Goal: Information Seeking & Learning: Check status

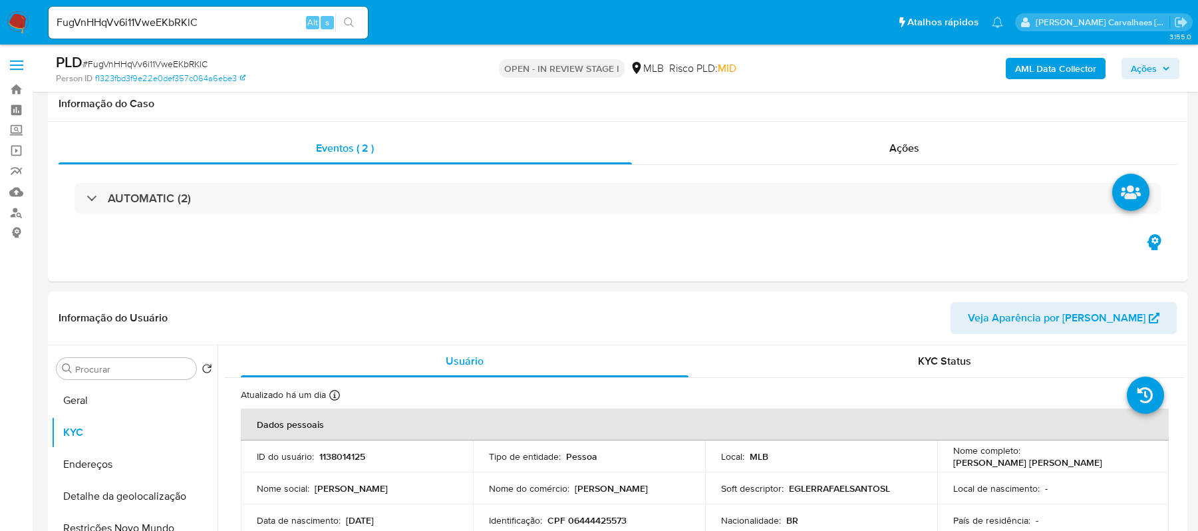
select select "10"
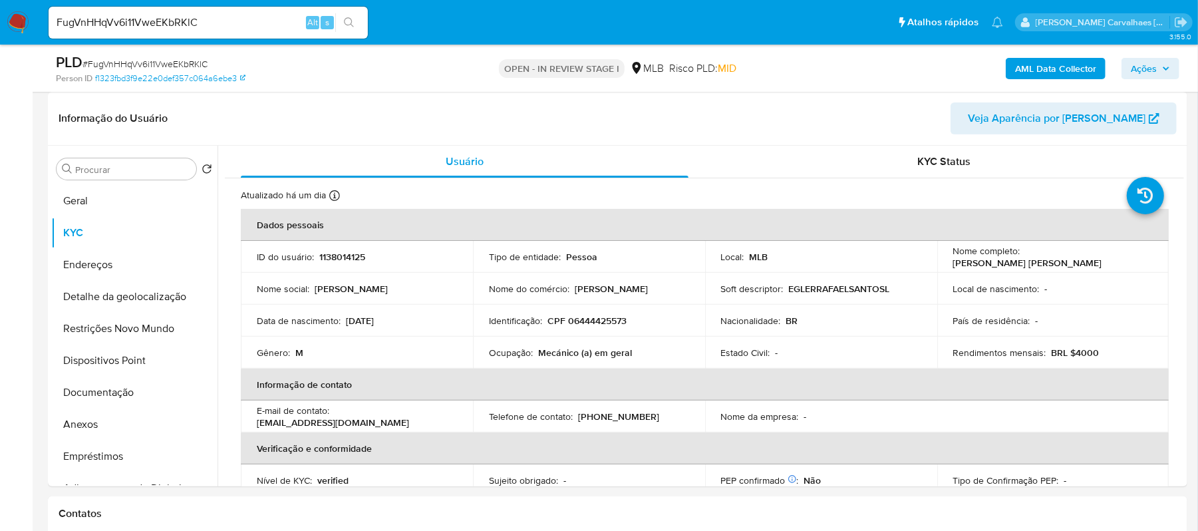
scroll to position [567, 0]
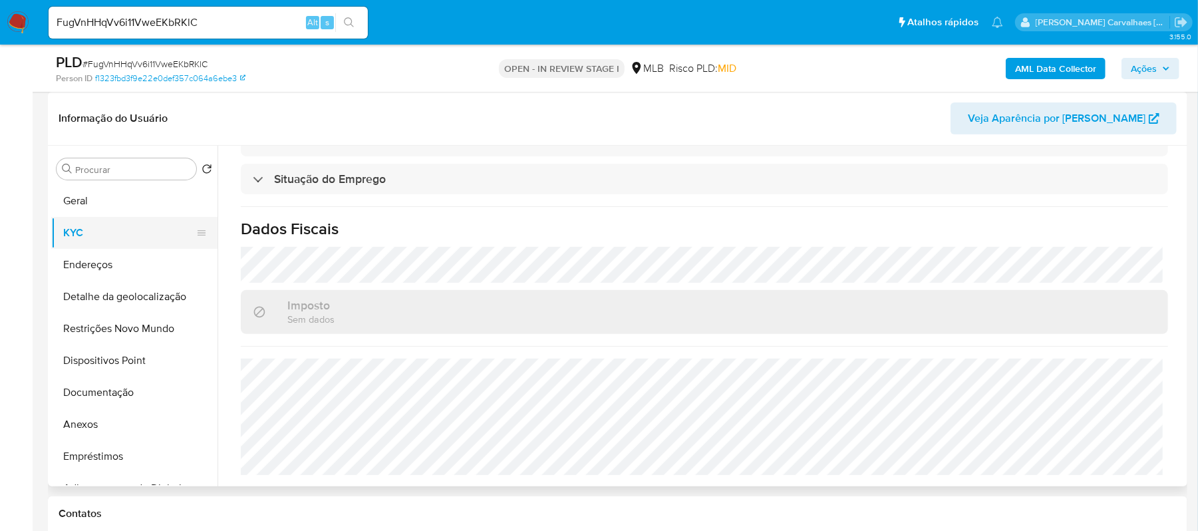
click at [115, 227] on button "KYC" at bounding box center [129, 233] width 156 height 32
click at [93, 253] on button "Endereços" at bounding box center [129, 265] width 156 height 32
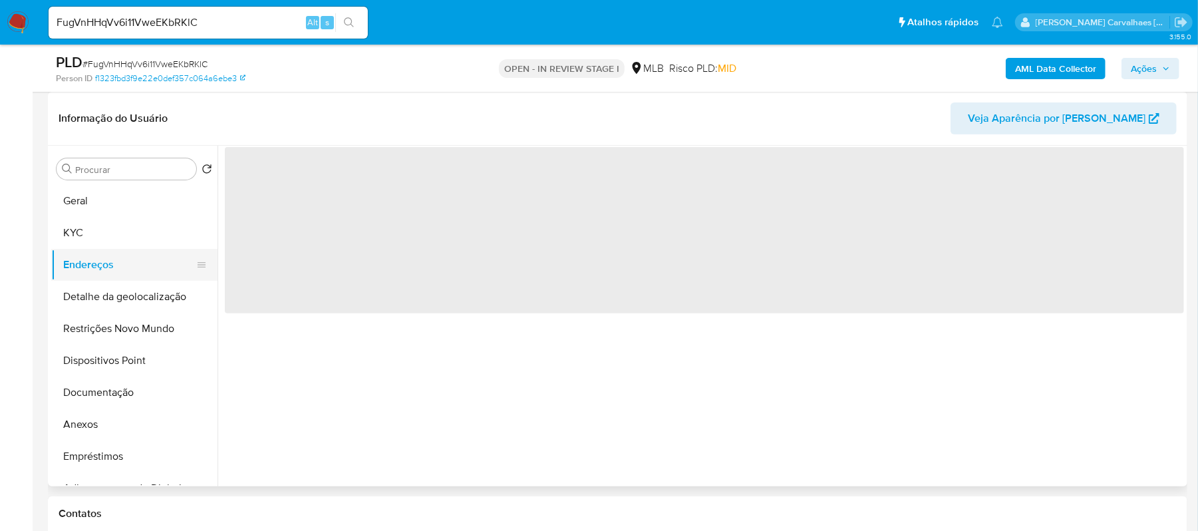
scroll to position [0, 0]
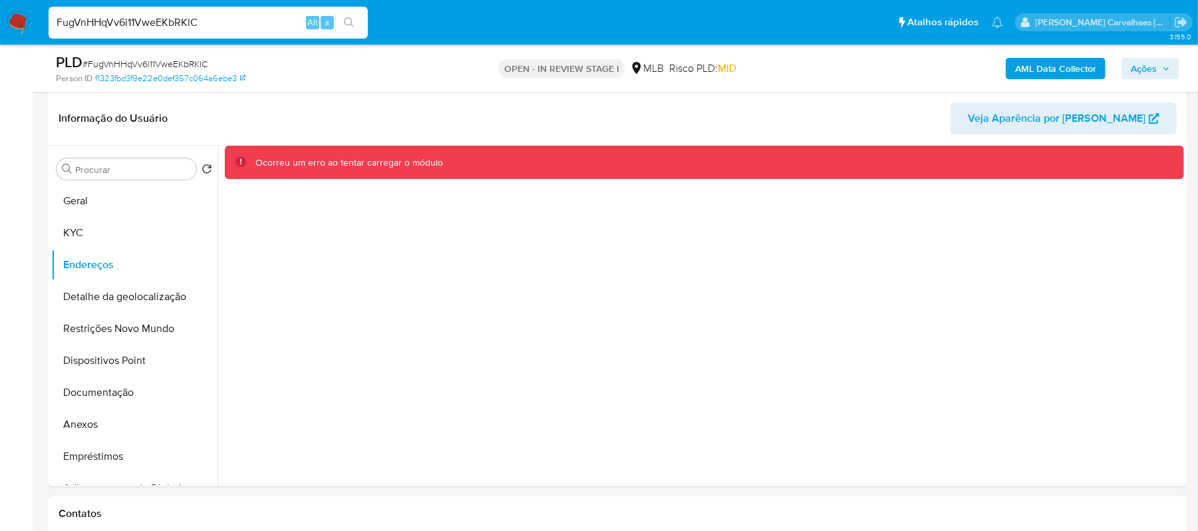
drag, startPoint x: 218, startPoint y: 29, endPoint x: 47, endPoint y: 20, distance: 171.9
click at [47, 20] on li "FugVnHHqVv6i11VweEKbRKlC Alt s" at bounding box center [208, 21] width 326 height 33
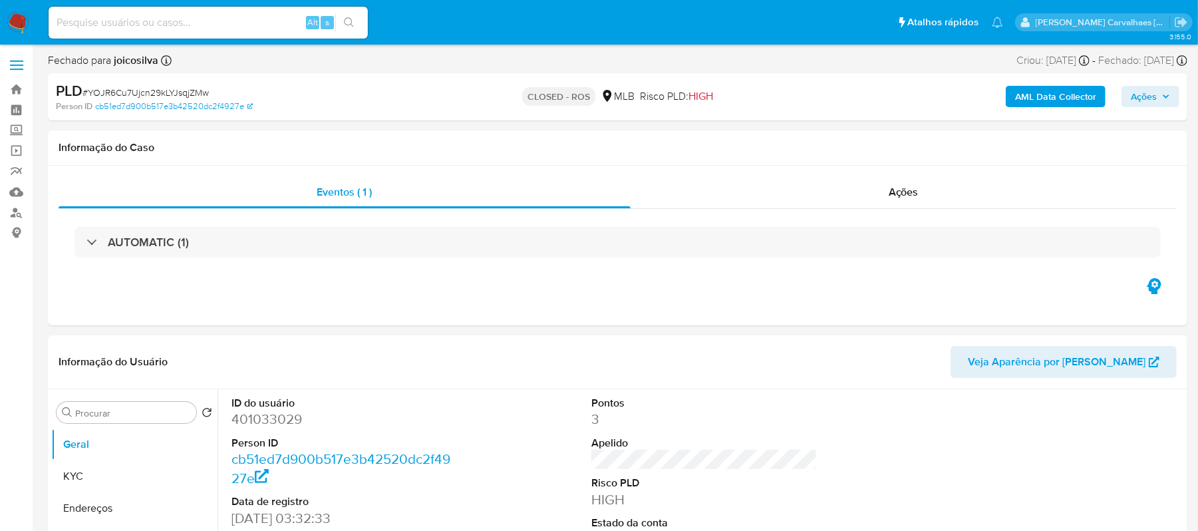
select select "10"
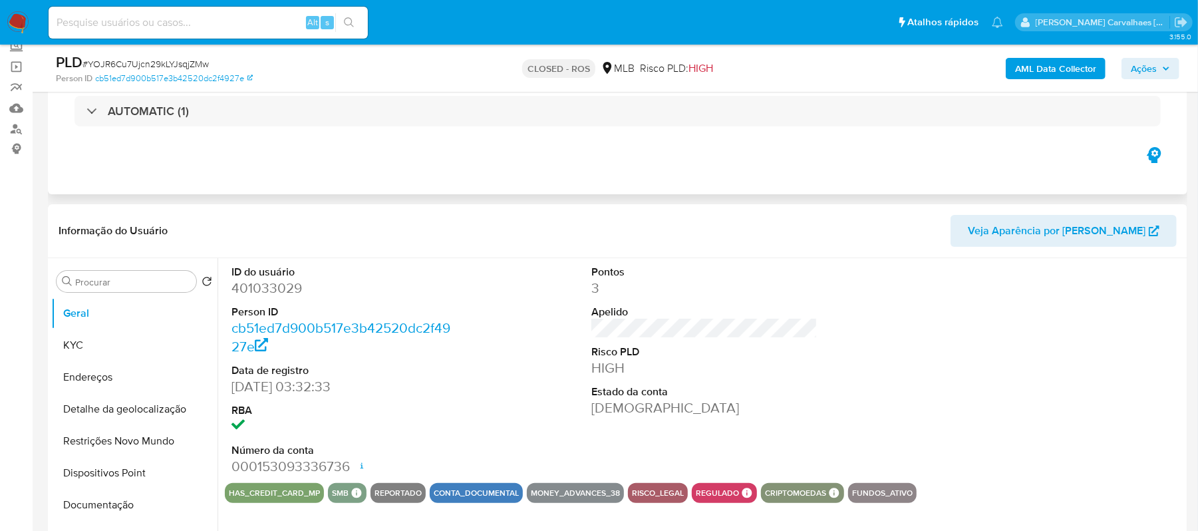
scroll to position [88, 0]
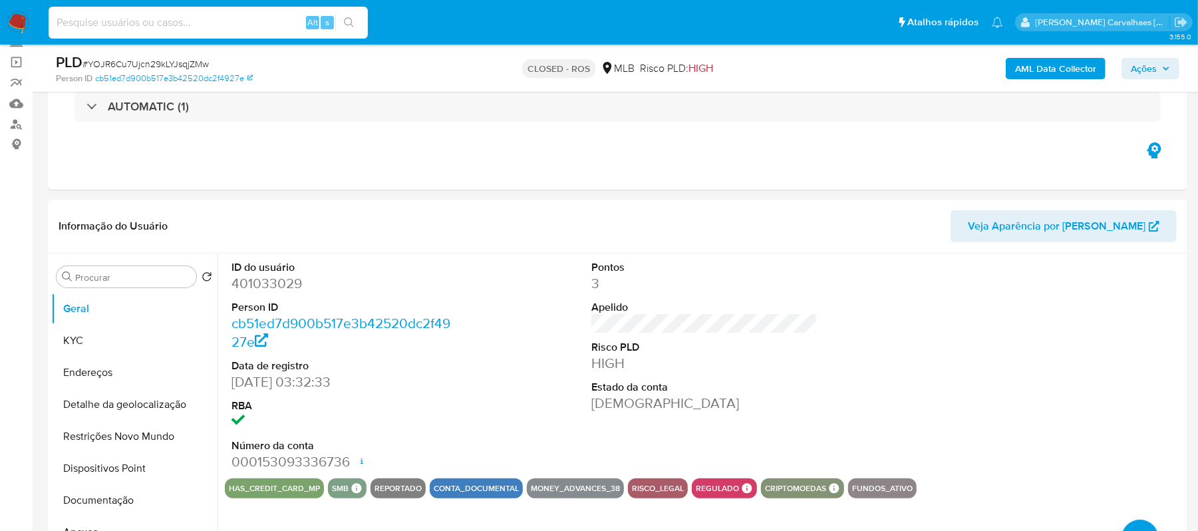
paste input "FugVnHHqVv6i11VweEKbRKlC"
type input "FugVnHHqVv6i11VweEKbRKlC"
click at [347, 19] on icon "search-icon" at bounding box center [349, 22] width 11 height 11
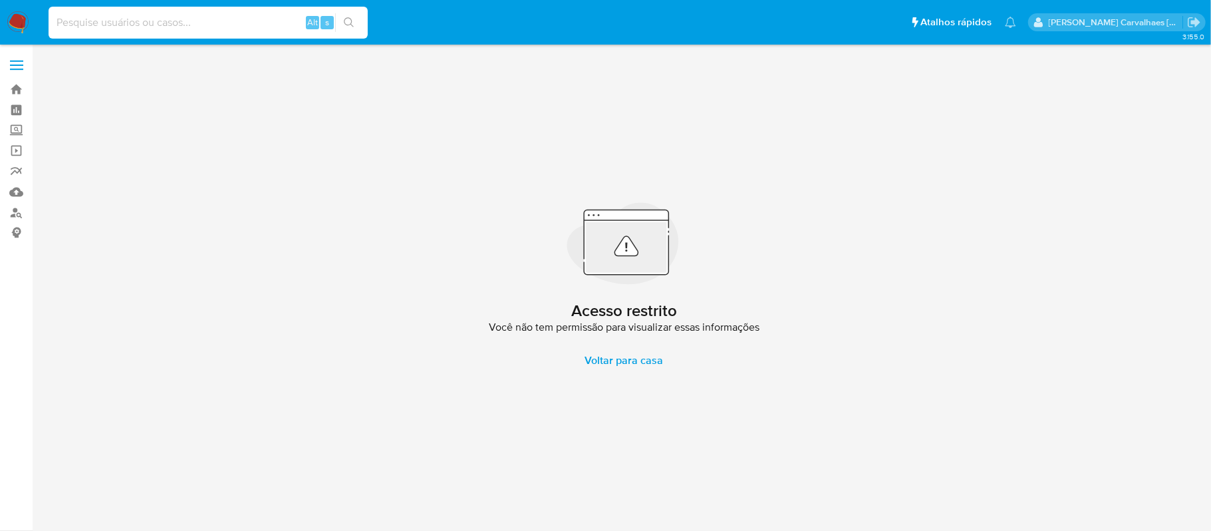
paste input "FugVnHHqVv6i11VweEKbRKlC"
click at [57, 15] on input "FugVnHHqVv6i11VweEKbRKlC" at bounding box center [208, 22] width 319 height 17
type input "ugVnHHqVv6i11VweEKbRKlC"
drag, startPoint x: 227, startPoint y: 24, endPoint x: 5, endPoint y: 3, distance: 222.6
click at [41, 24] on nav "Pausado Ver notificaciones ugVnHHqVv6i11VweEKbRKlC Alt s Atalhos rápidos Presio…" at bounding box center [605, 22] width 1211 height 45
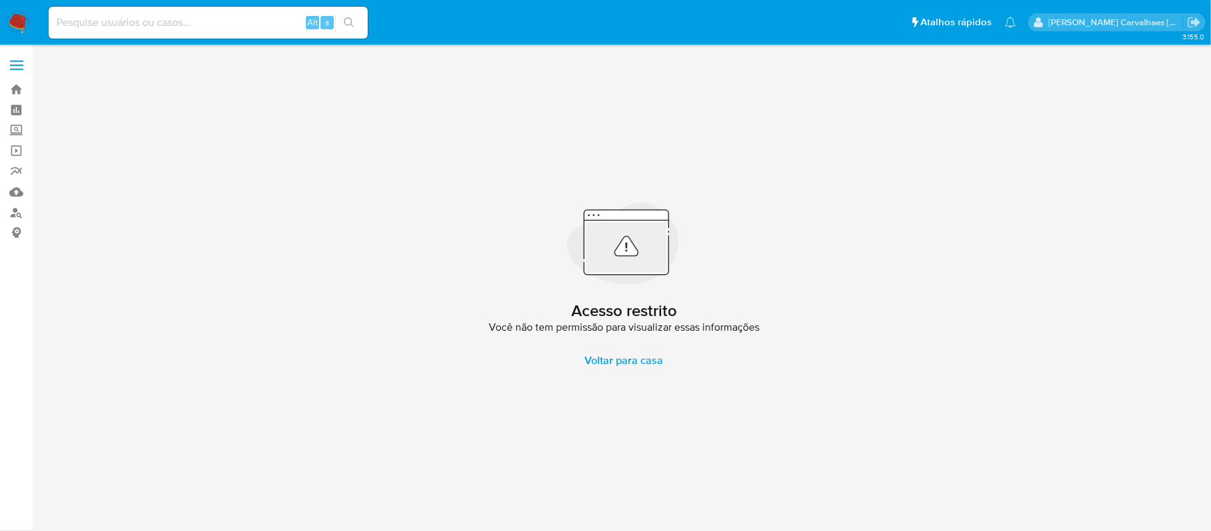
click at [116, 22] on input at bounding box center [208, 22] width 319 height 17
paste input "FugVnHHqVv6i11VweEKbRKlC"
click at [349, 22] on icon "search-icon" at bounding box center [349, 22] width 11 height 11
click at [55, 22] on input "FugVnHHqVv6i11VweEKbRKlC" at bounding box center [208, 22] width 319 height 17
type input "FugVnHHqVv6i11VweEKbRKlC"
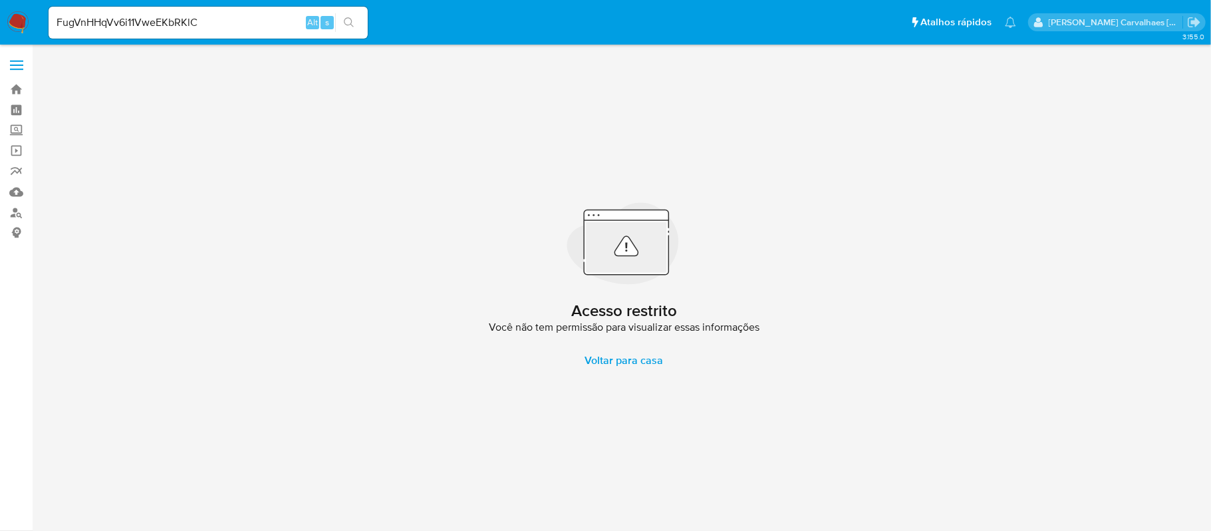
click at [344, 23] on icon "search-icon" at bounding box center [349, 22] width 11 height 11
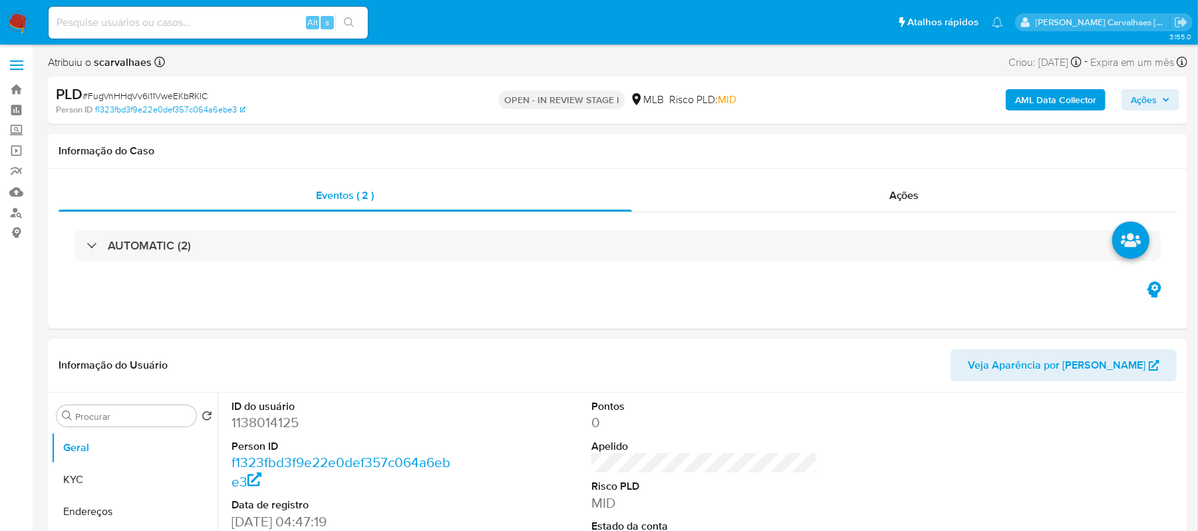
select select "10"
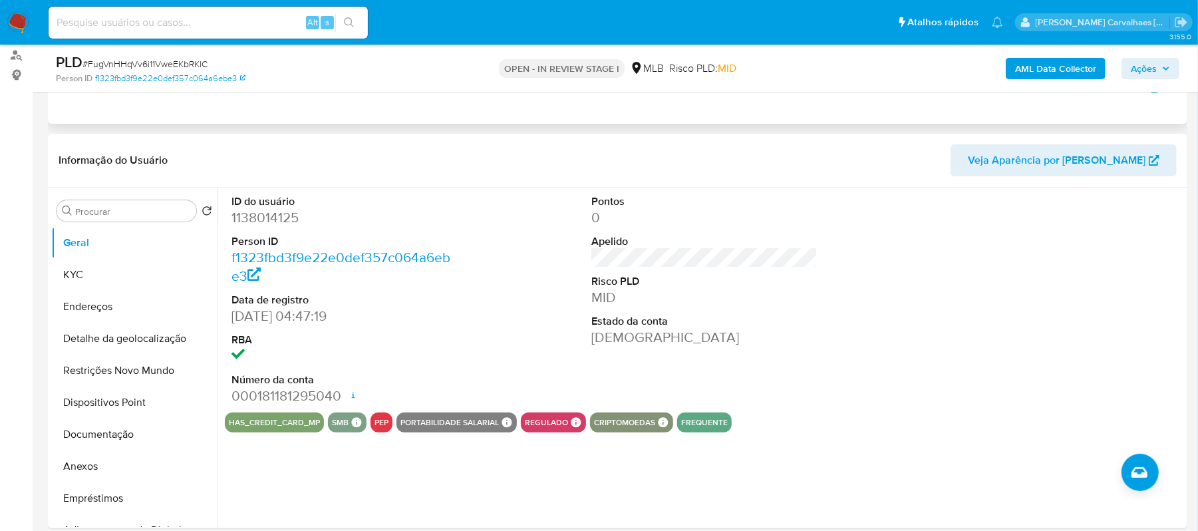
scroll to position [177, 0]
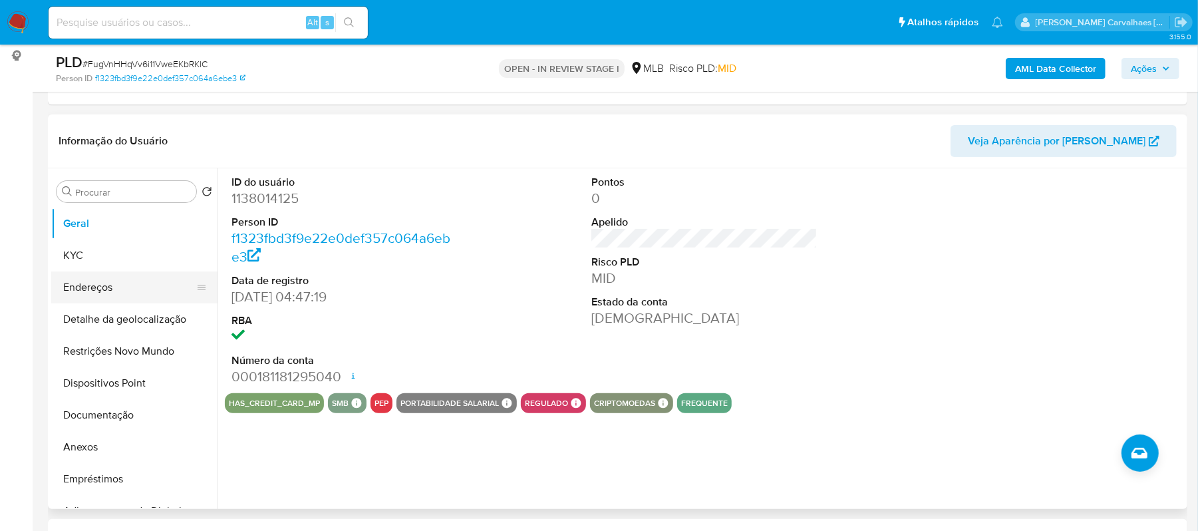
click at [88, 278] on button "Endereços" at bounding box center [129, 287] width 156 height 32
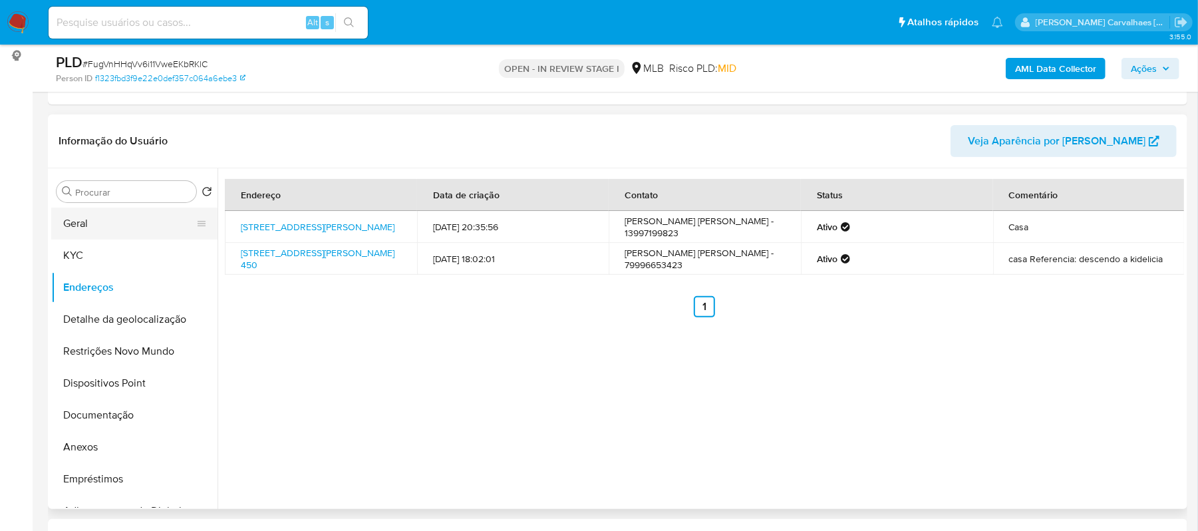
click at [109, 230] on button "Geral" at bounding box center [129, 224] width 156 height 32
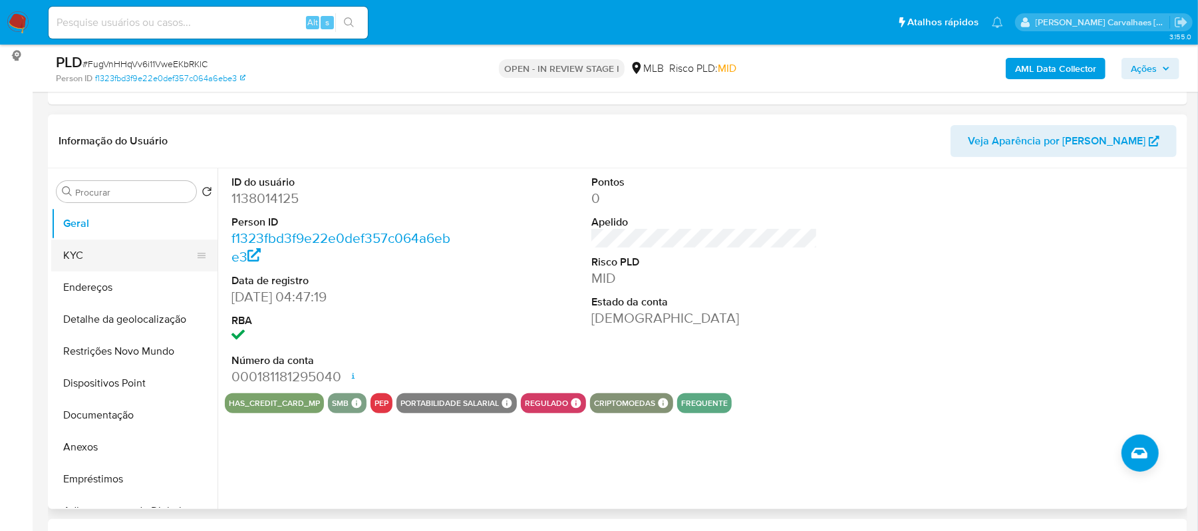
click at [75, 257] on button "KYC" at bounding box center [129, 256] width 156 height 32
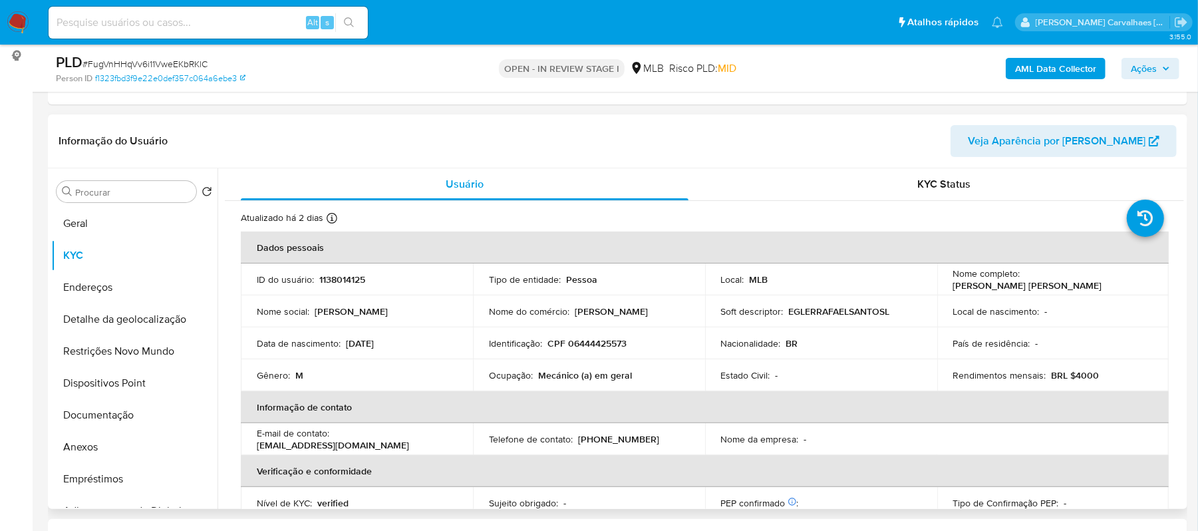
scroll to position [88, 0]
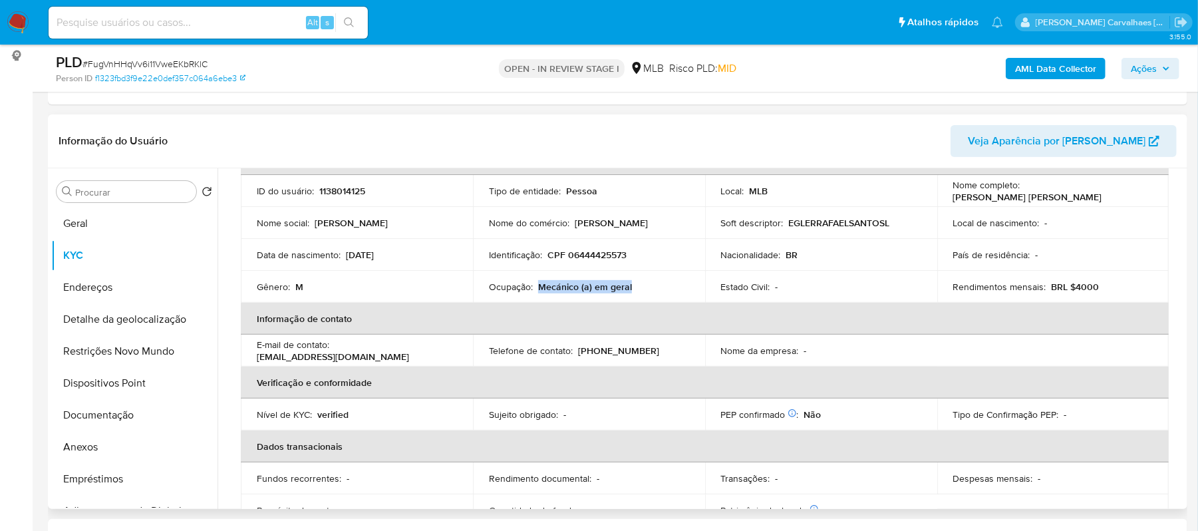
drag, startPoint x: 540, startPoint y: 287, endPoint x: 643, endPoint y: 299, distance: 103.1
click at [649, 299] on td "Ocupação : Mecánico (a) em geral" at bounding box center [589, 287] width 232 height 32
copy p "Mecánico (a) em geral"
click at [108, 418] on button "Documentação" at bounding box center [129, 415] width 156 height 32
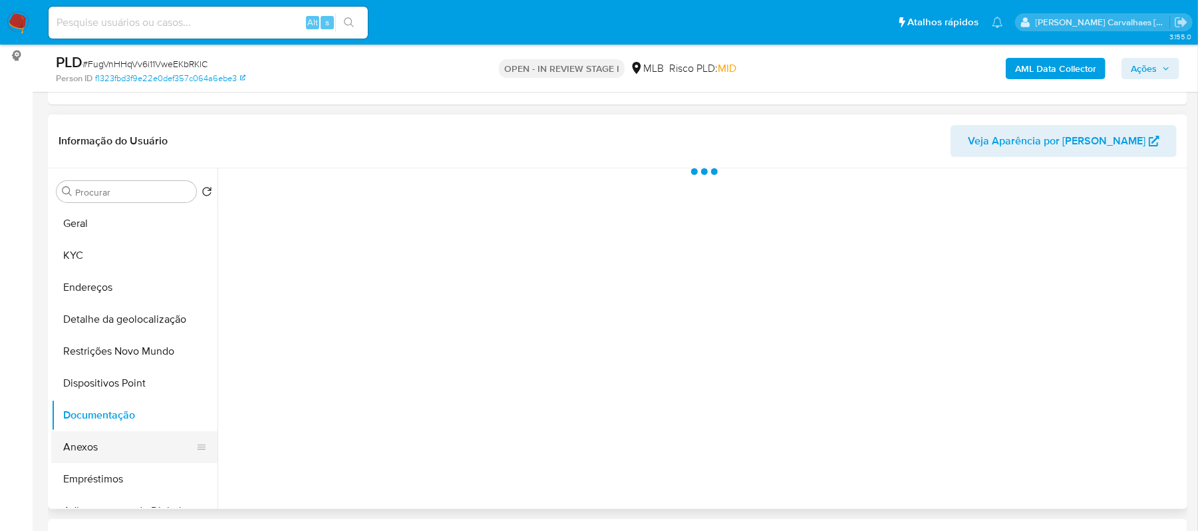
scroll to position [0, 0]
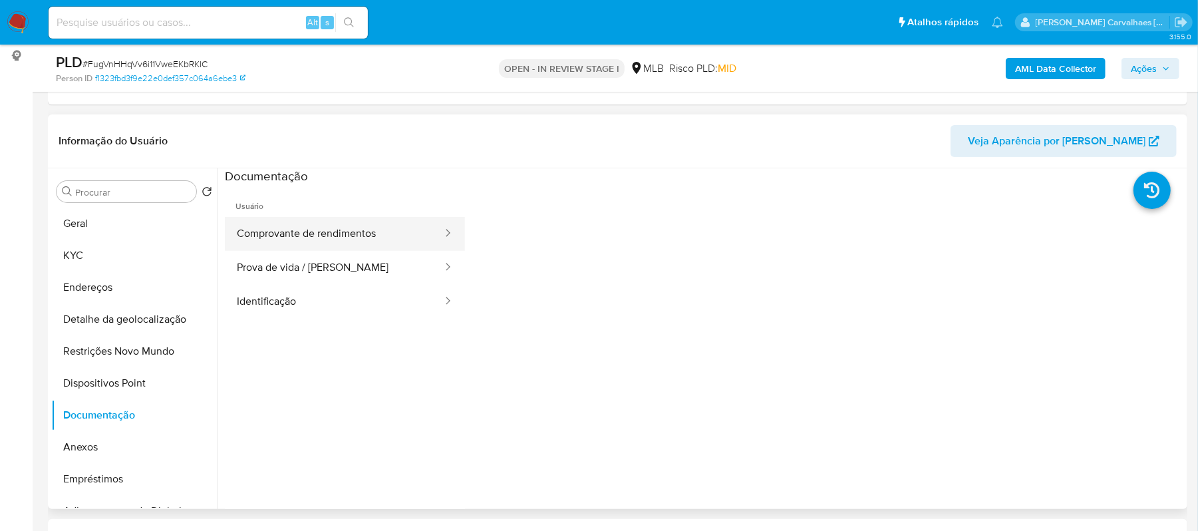
click at [376, 230] on button "Comprovante de rendimentos" at bounding box center [334, 234] width 219 height 34
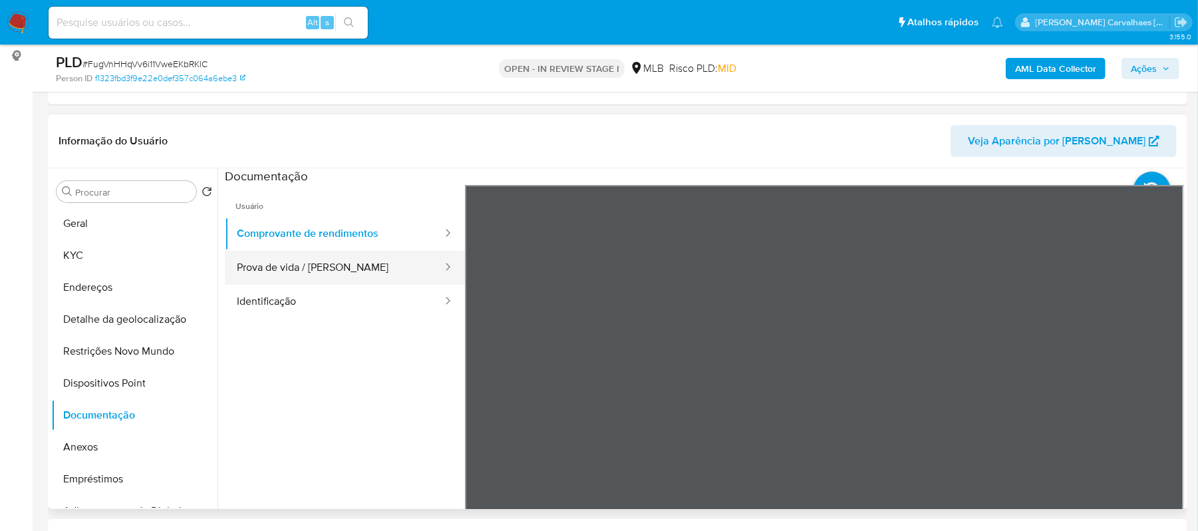
click at [317, 272] on button "Prova de vida / [PERSON_NAME]" at bounding box center [334, 268] width 219 height 34
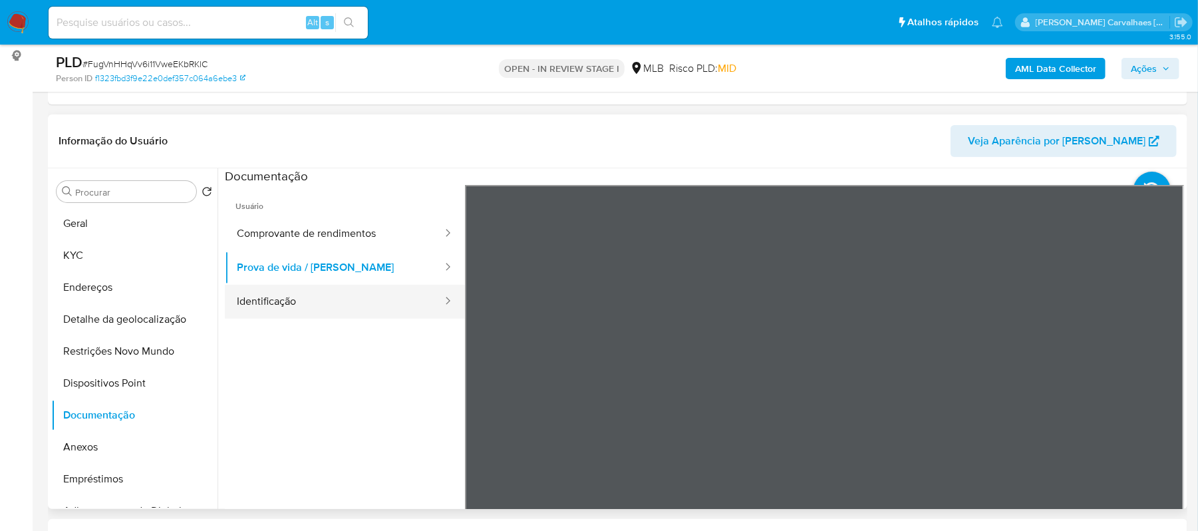
click at [242, 303] on button "Identificação" at bounding box center [334, 302] width 219 height 34
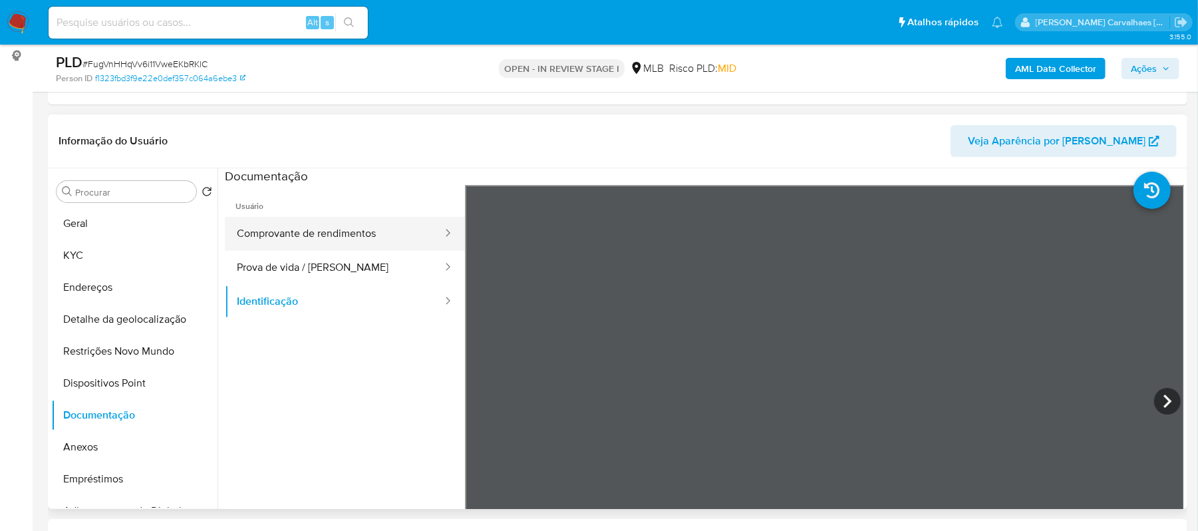
click at [344, 247] on button "Comprovante de rendimentos" at bounding box center [334, 234] width 219 height 34
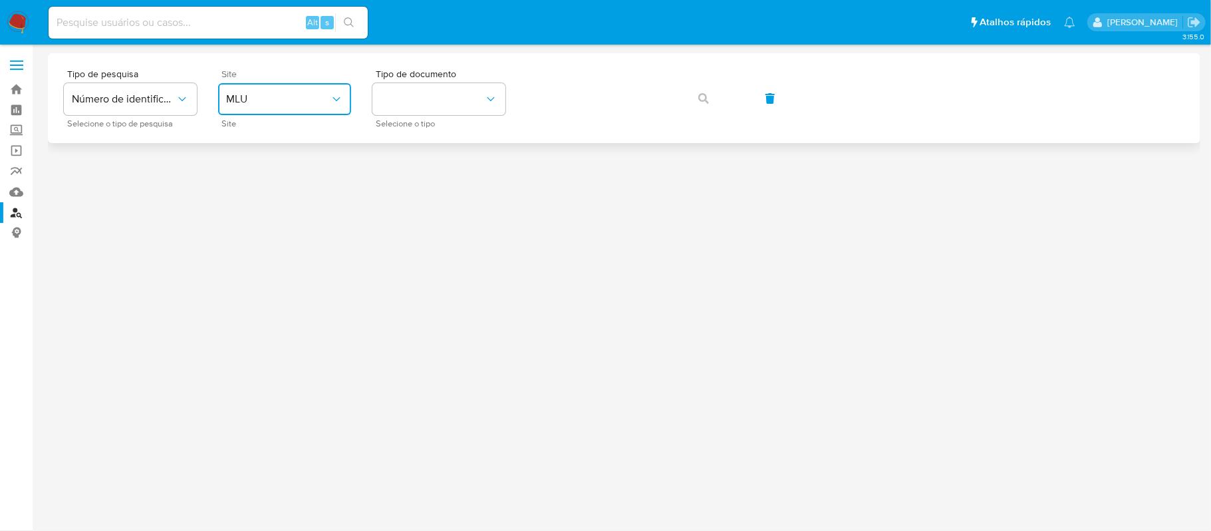
click at [299, 102] on span "MLU" at bounding box center [278, 98] width 104 height 13
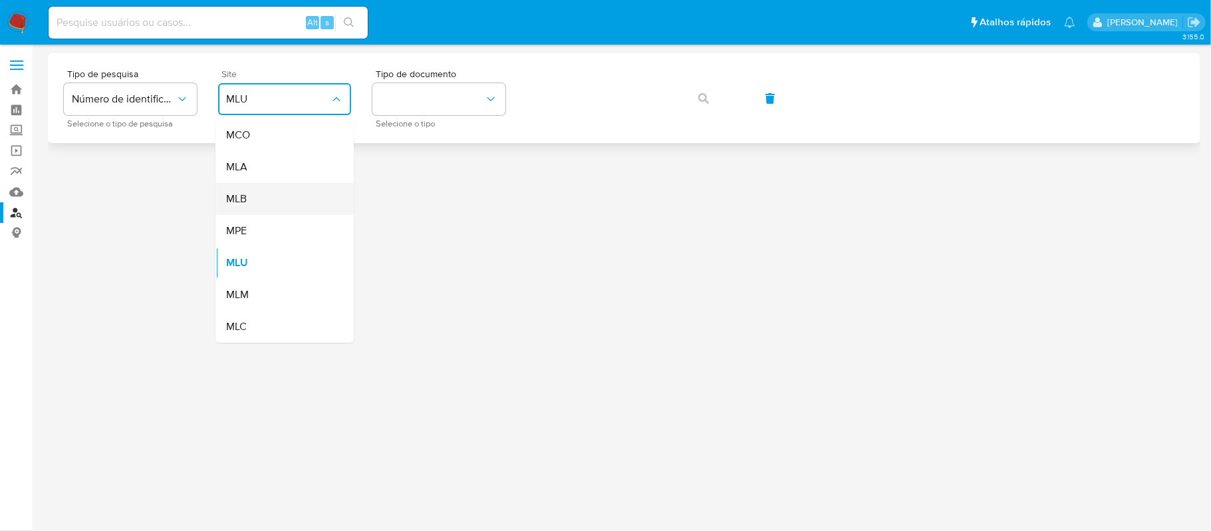
click at [264, 201] on div "MLB" at bounding box center [280, 199] width 109 height 32
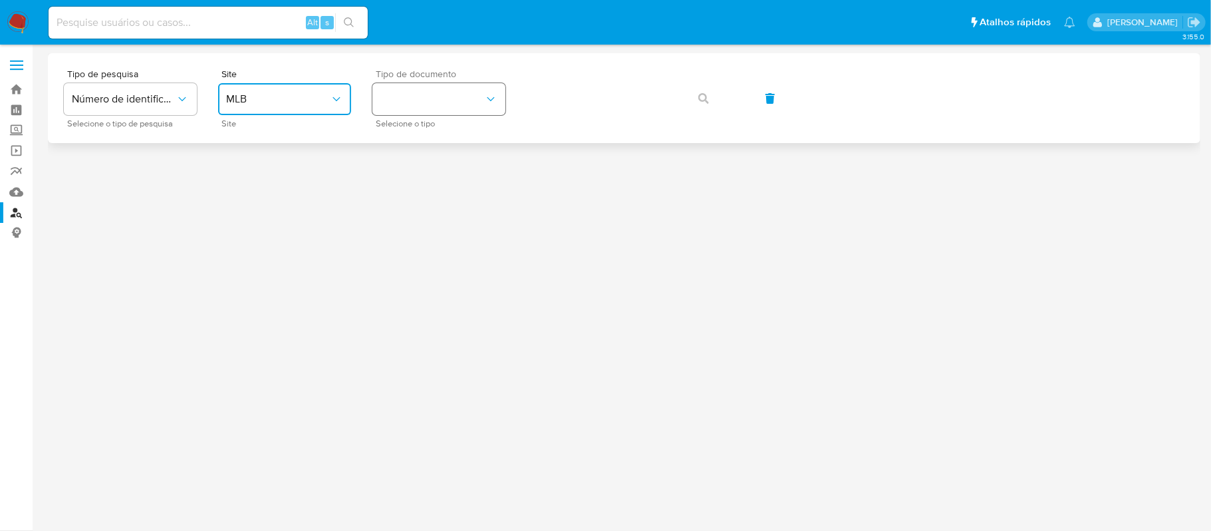
click at [420, 100] on button "identificationType" at bounding box center [439, 99] width 133 height 32
click at [410, 186] on div "CPF CPF" at bounding box center [435, 186] width 109 height 45
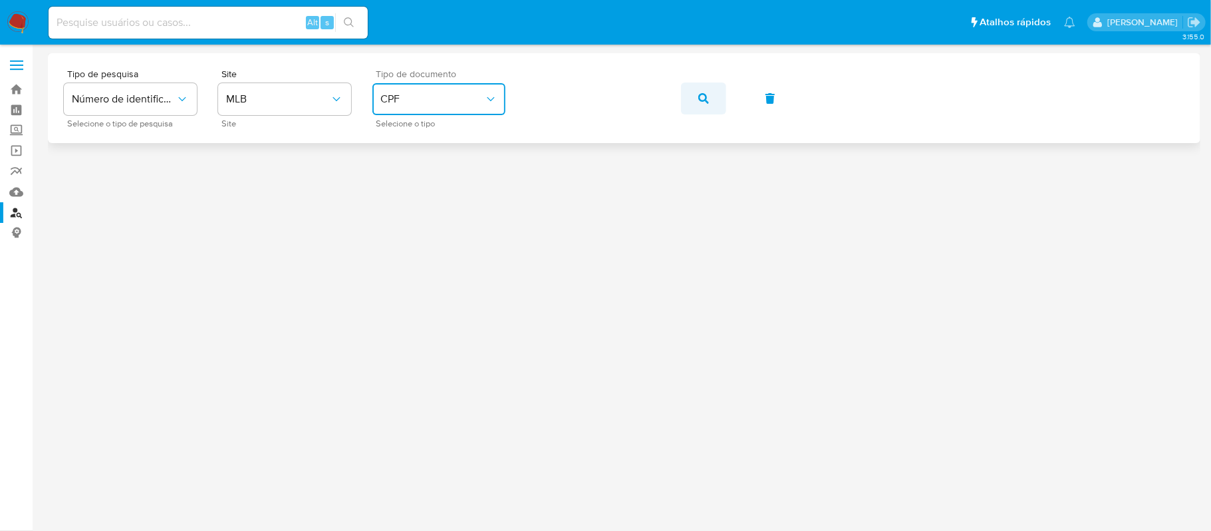
click at [695, 96] on button "button" at bounding box center [703, 98] width 45 height 32
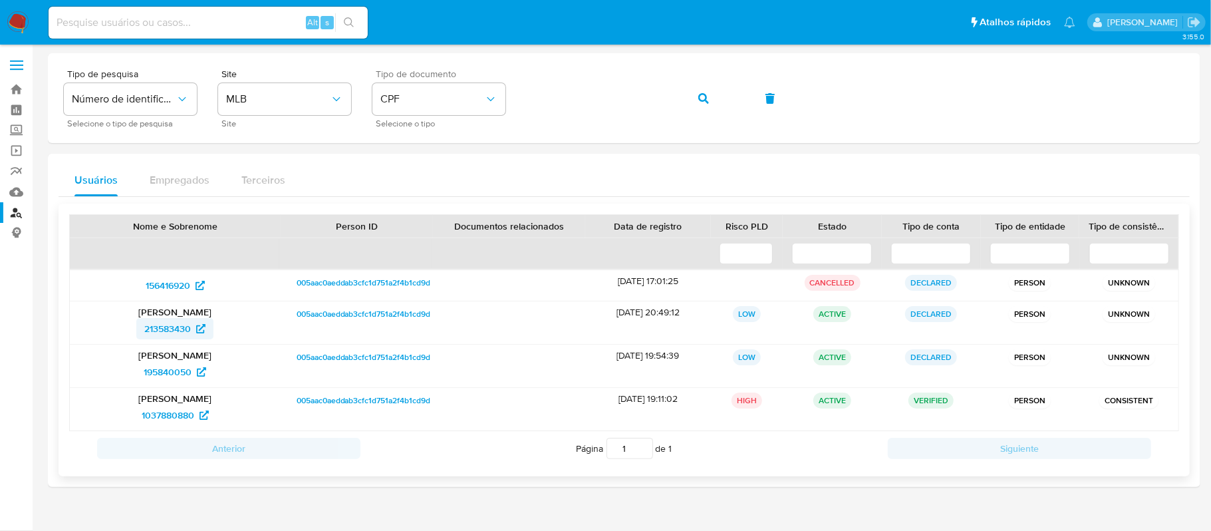
click at [169, 331] on span "213583430" at bounding box center [167, 328] width 47 height 21
click at [520, 105] on div "Tipo de pesquisa Número de identificação Selecione o tipo de pesquisa Site MLB …" at bounding box center [624, 98] width 1121 height 58
click at [703, 94] on icon "button" at bounding box center [704, 98] width 11 height 11
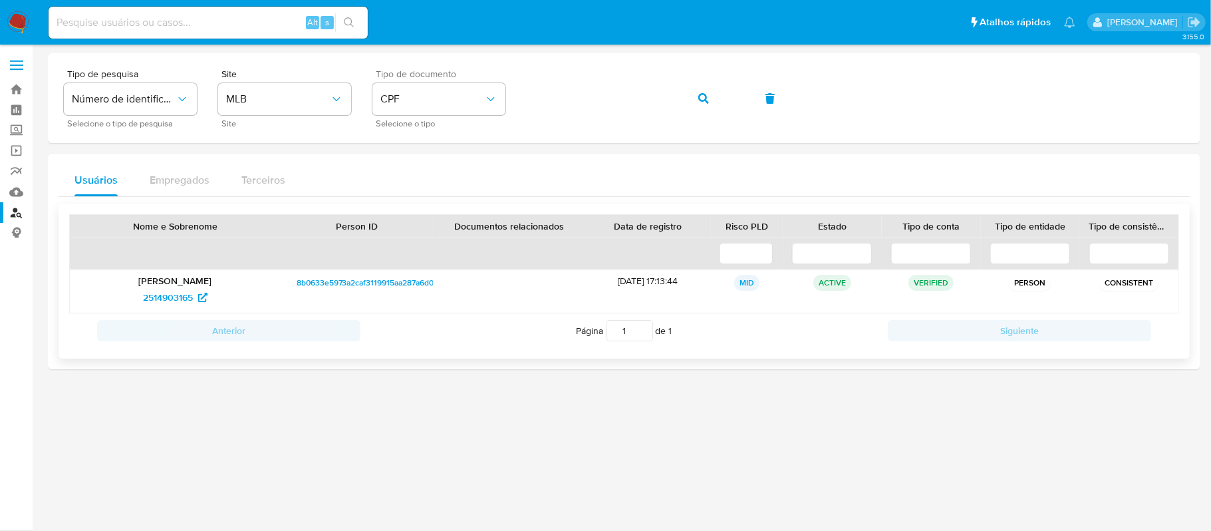
click at [181, 285] on p "Clodoaldo Do Nascimento" at bounding box center [175, 281] width 192 height 12
click at [174, 301] on span "2514903165" at bounding box center [168, 297] width 50 height 21
click at [520, 97] on div "Tipo de pesquisa Número de identificação Selecione o tipo de pesquisa Site MLB …" at bounding box center [624, 98] width 1121 height 58
click at [699, 99] on icon "button" at bounding box center [704, 98] width 11 height 11
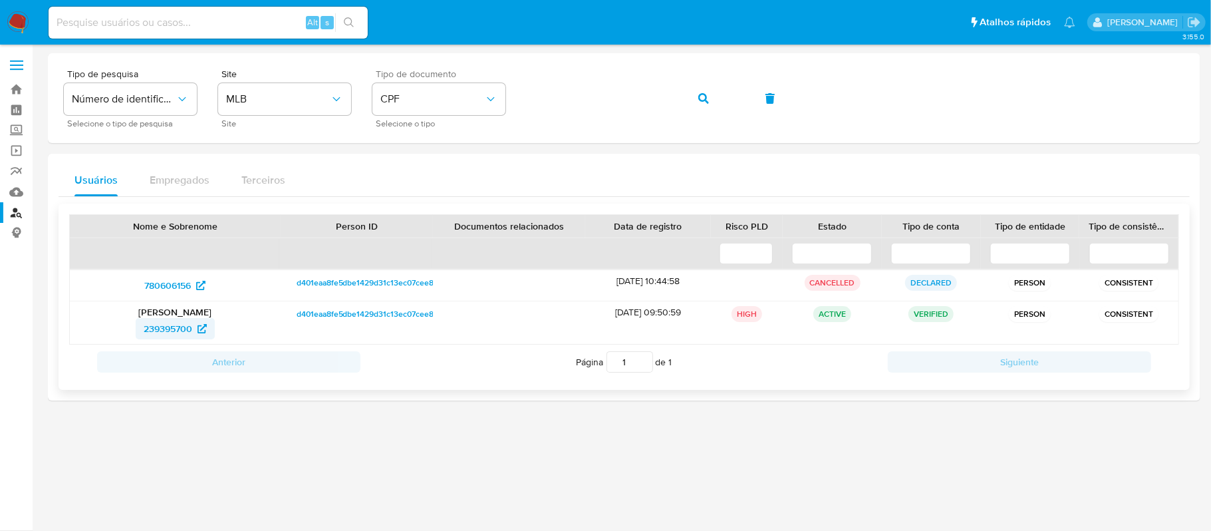
click at [184, 320] on span "239395700" at bounding box center [168, 328] width 49 height 21
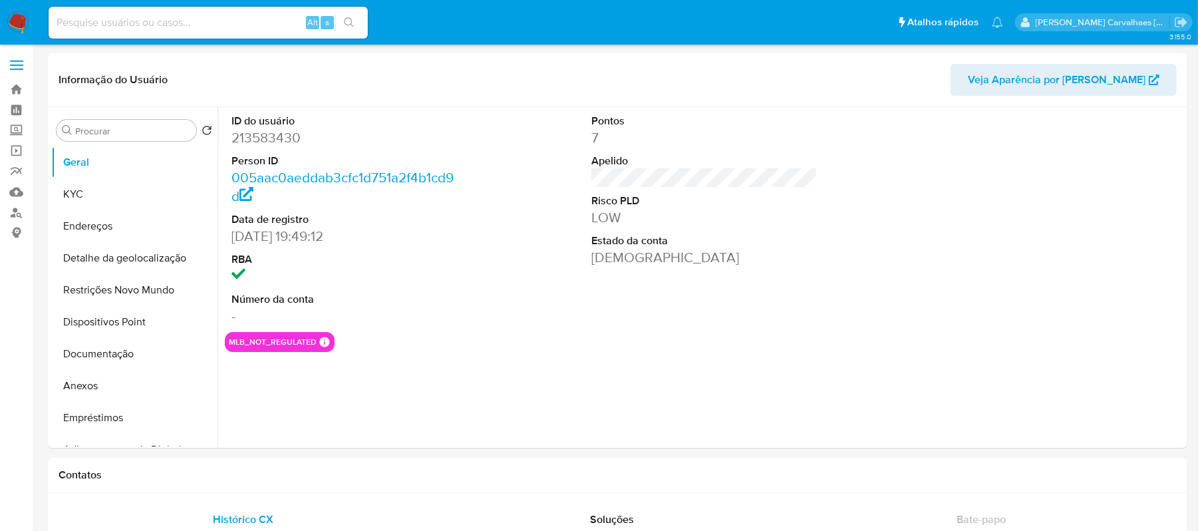
select select "10"
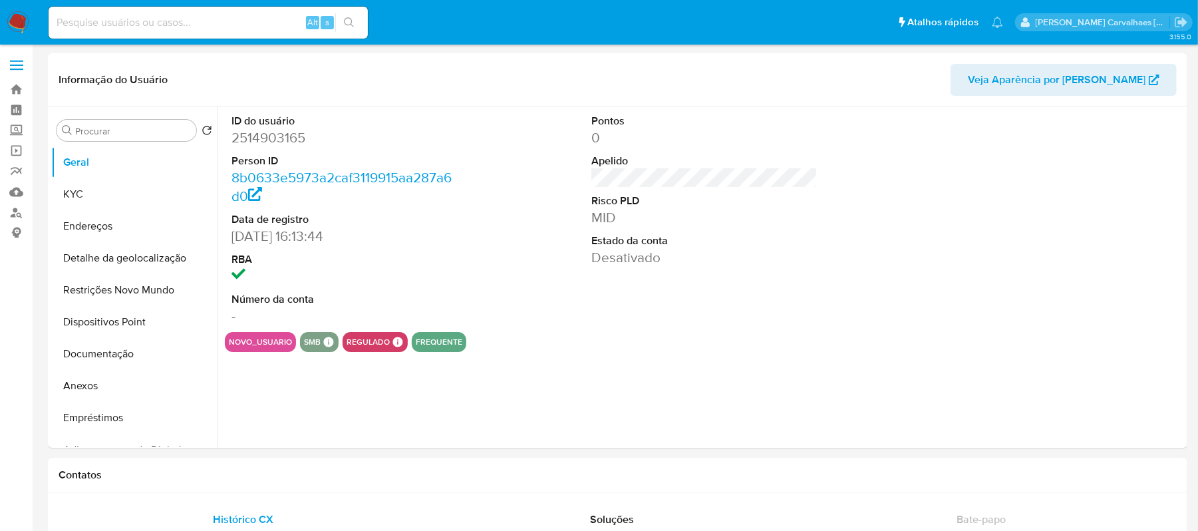
select select "10"
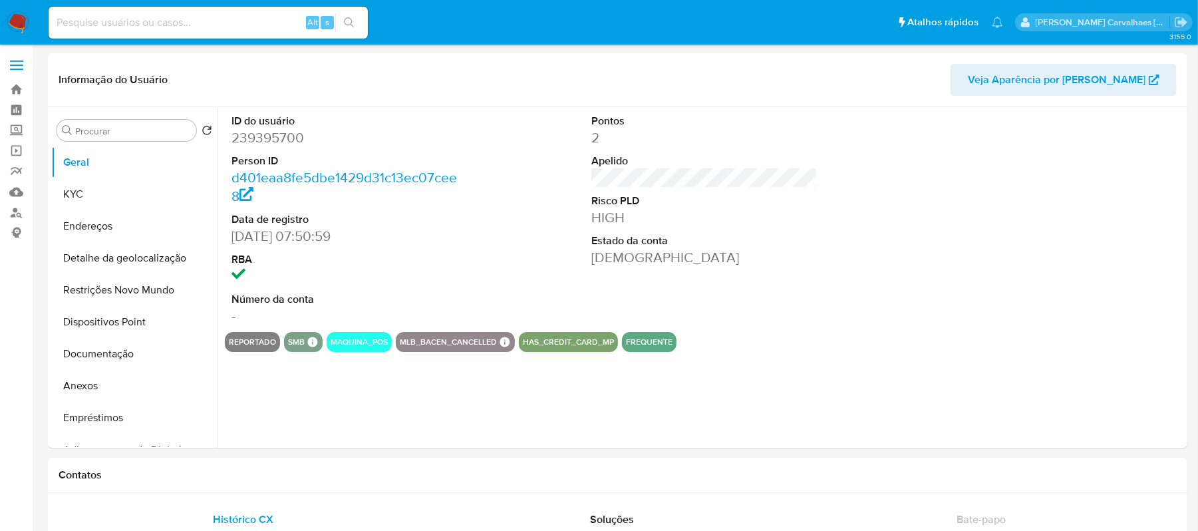
select select "10"
click at [96, 359] on button "Documentação" at bounding box center [129, 354] width 156 height 32
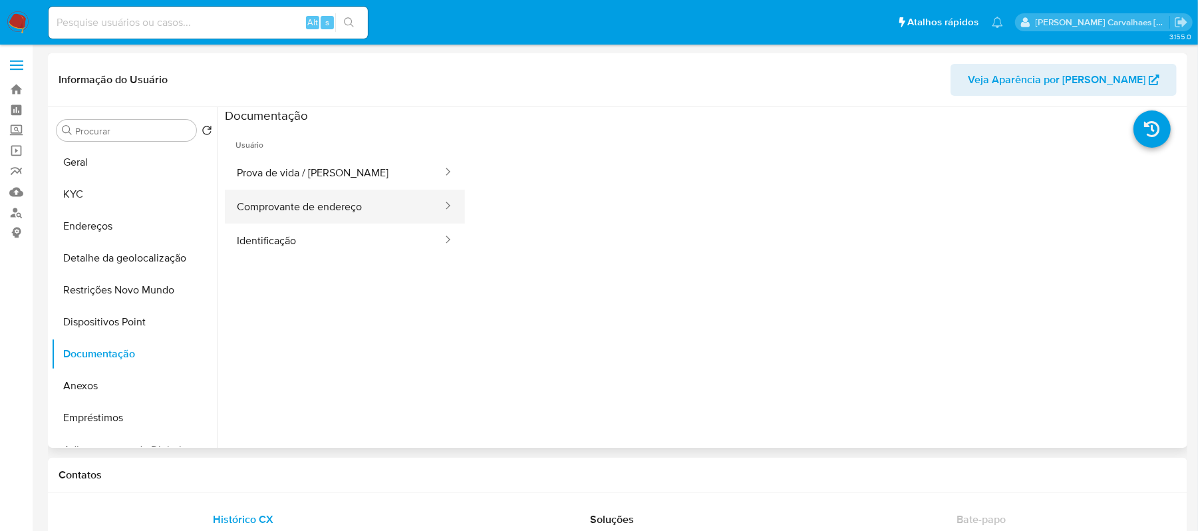
click at [416, 214] on button "Comprovante de endereço" at bounding box center [334, 207] width 219 height 34
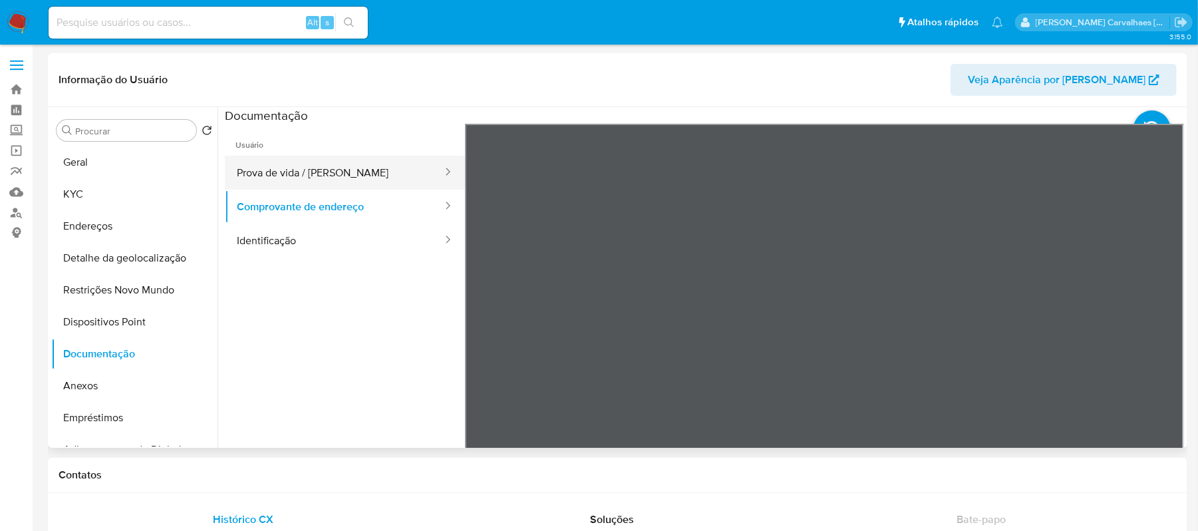
click at [277, 168] on button "Prova de vida / [PERSON_NAME]" at bounding box center [334, 173] width 219 height 34
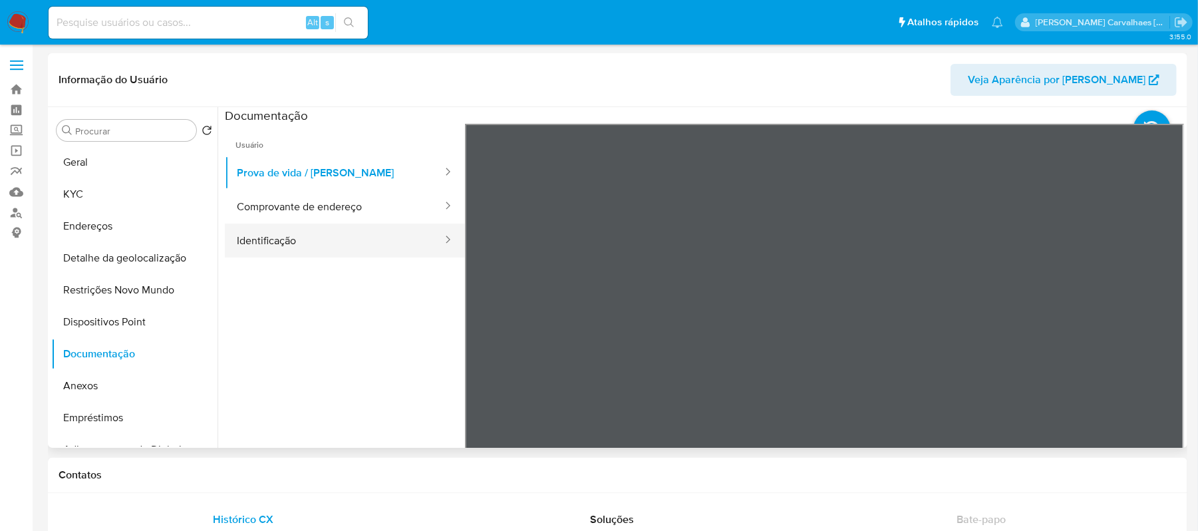
click at [299, 232] on button "Identificação" at bounding box center [334, 241] width 219 height 34
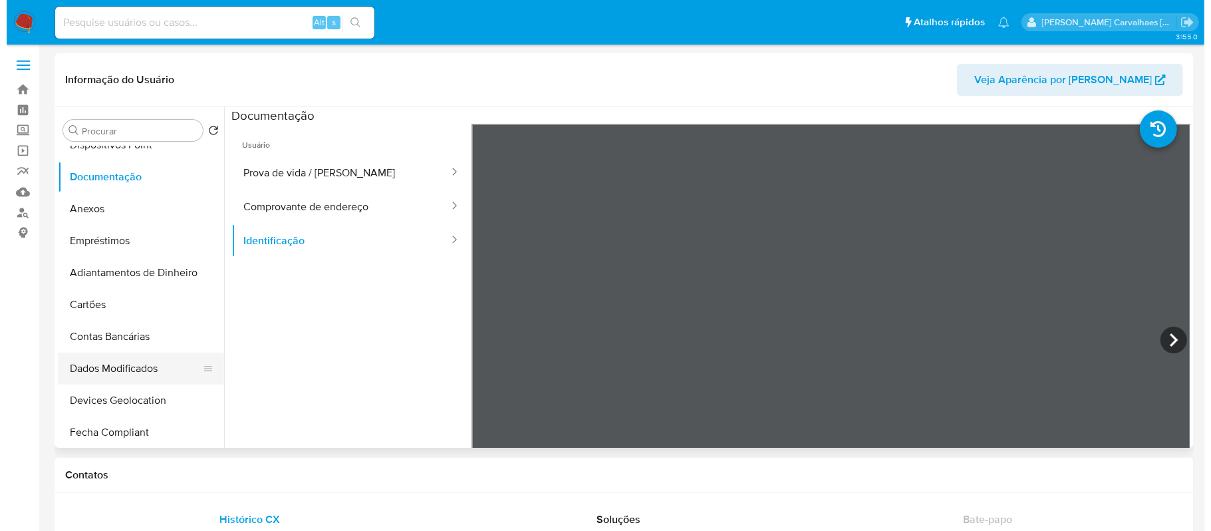
scroll to position [88, 0]
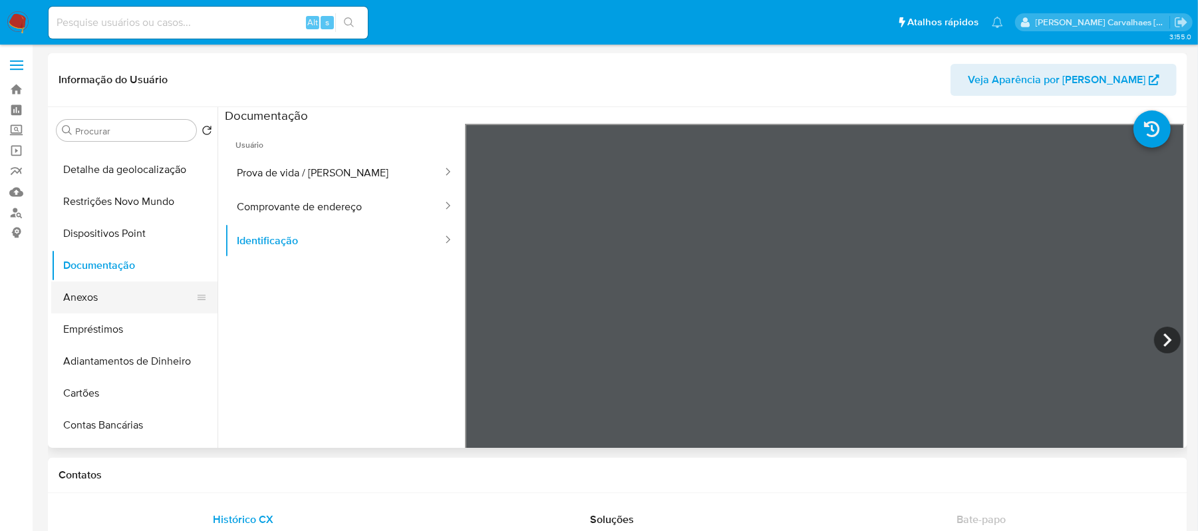
click at [106, 295] on button "Anexos" at bounding box center [129, 297] width 156 height 32
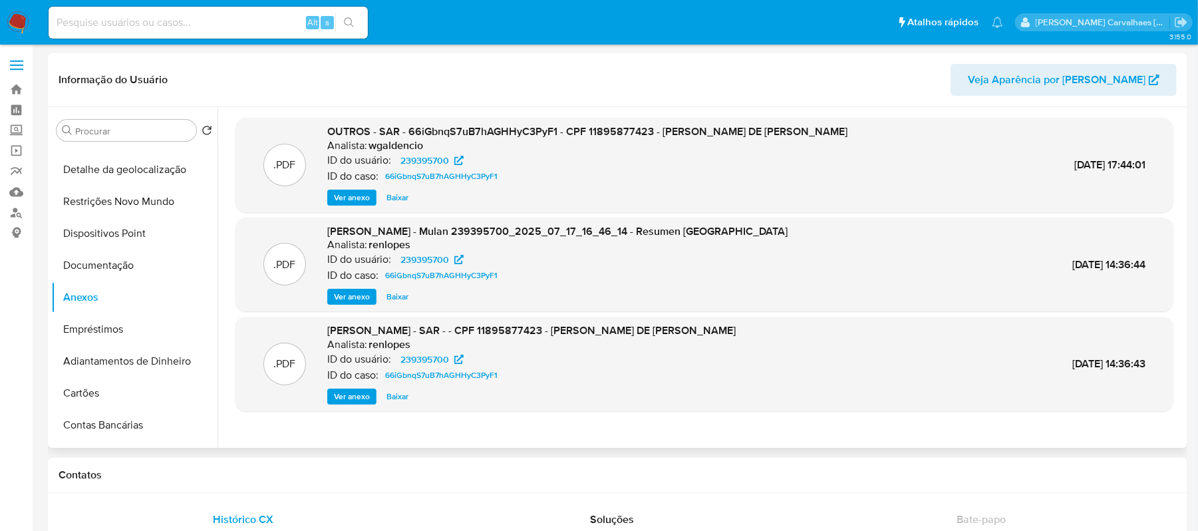
click at [349, 191] on span "Ver anexo" at bounding box center [352, 197] width 36 height 13
